Goal: Transaction & Acquisition: Book appointment/travel/reservation

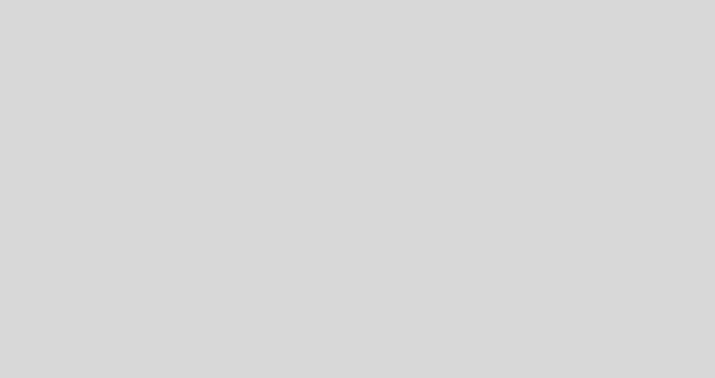
select select "es"
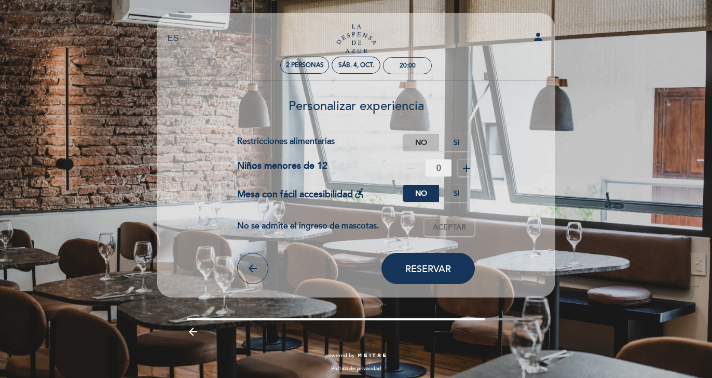
click at [419, 143] on label "No" at bounding box center [421, 142] width 36 height 17
click at [426, 265] on span "Reservar" at bounding box center [428, 268] width 46 height 11
click at [253, 265] on icon "arrow_back" at bounding box center [253, 268] width 12 height 12
